Goal: Information Seeking & Learning: Learn about a topic

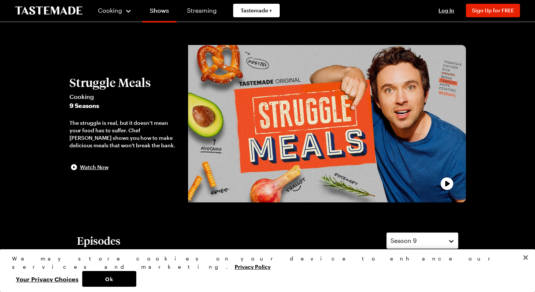
click at [526, 266] on button "Close" at bounding box center [525, 258] width 17 height 17
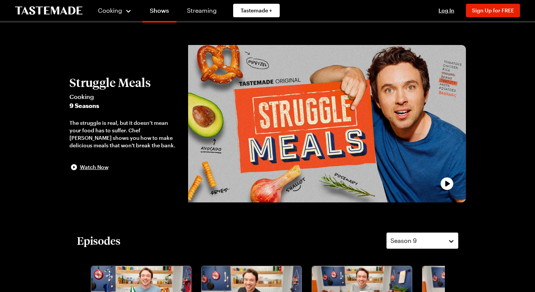
scroll to position [0, 0]
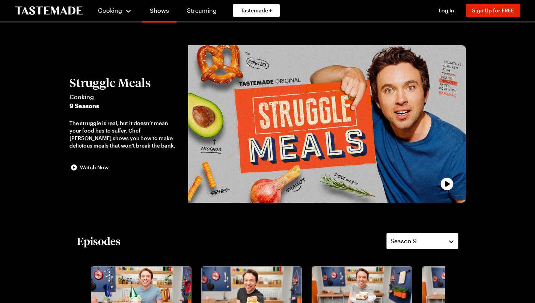
scroll to position [2, 0]
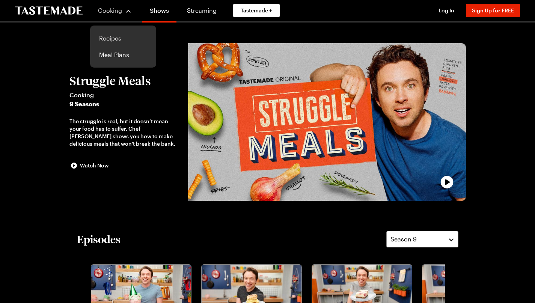
click at [104, 39] on link "Recipes" at bounding box center [123, 38] width 57 height 17
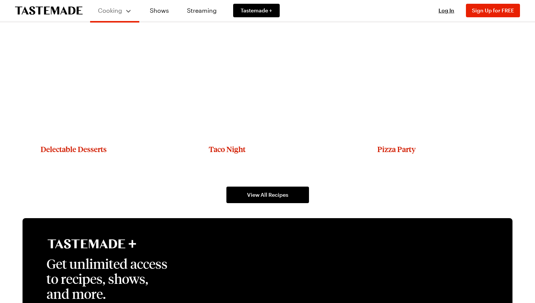
scroll to position [1119, 0]
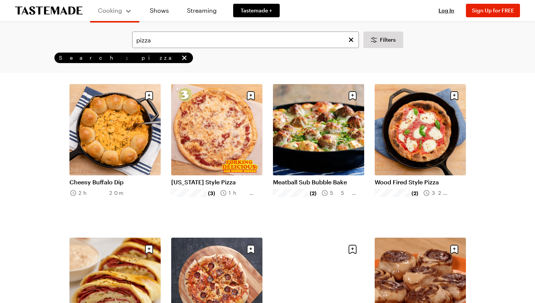
scroll to position [181, 0]
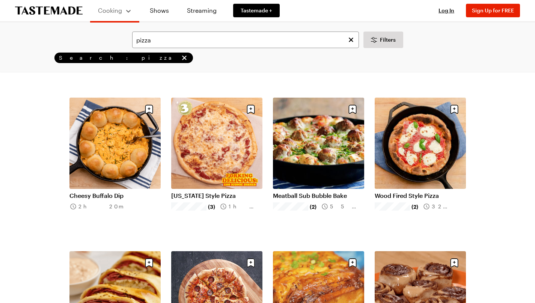
click at [215, 192] on link "[US_STATE] Style Pizza" at bounding box center [216, 196] width 91 height 8
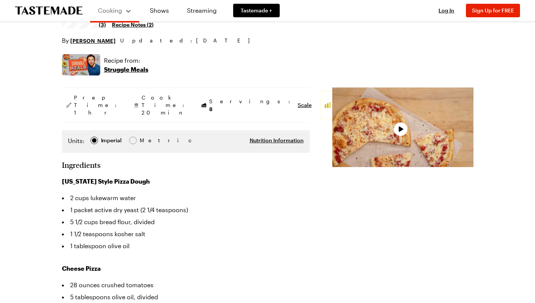
scroll to position [95, 0]
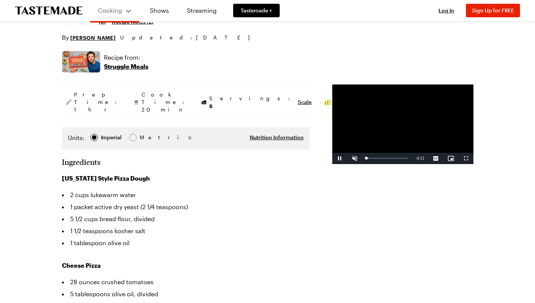
click at [332, 158] on span "Video Player" at bounding box center [339, 158] width 15 height 0
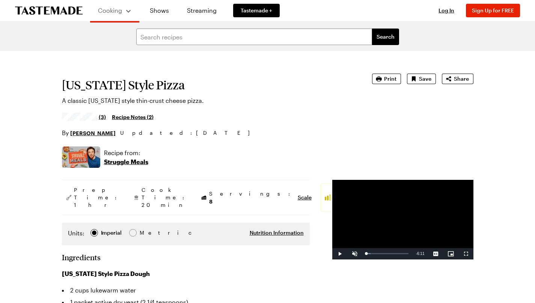
scroll to position [0, 1]
click at [104, 39] on link "Recipes" at bounding box center [123, 40] width 57 height 17
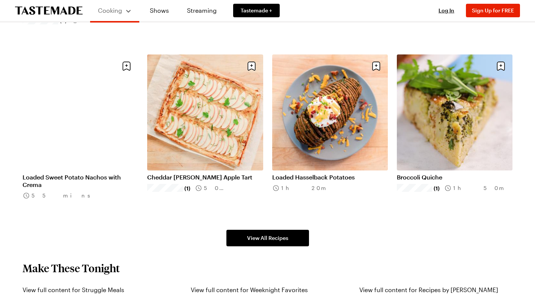
scroll to position [421, 0]
